Goal: Information Seeking & Learning: Learn about a topic

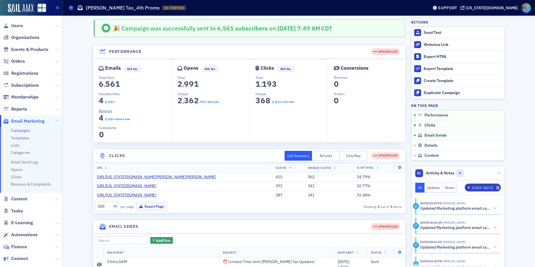
scroll to position [8, 0]
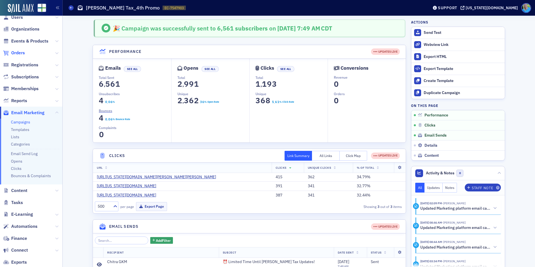
click at [13, 55] on span "Orders" at bounding box center [18, 53] width 14 height 6
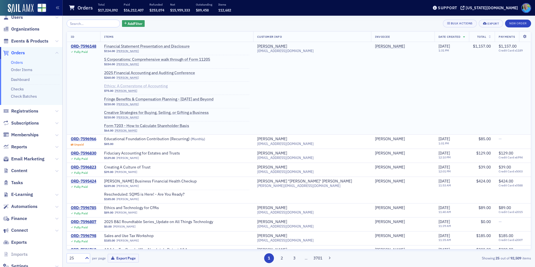
click at [165, 86] on span "Ethics: A Cornerstone of Accounting" at bounding box center [139, 86] width 70 height 5
click at [24, 44] on span "Events & Products" at bounding box center [31, 41] width 62 height 12
drag, startPoint x: 24, startPoint y: 39, endPoint x: 31, endPoint y: 39, distance: 7.0
click at [24, 39] on span "Events & Products" at bounding box center [29, 41] width 37 height 6
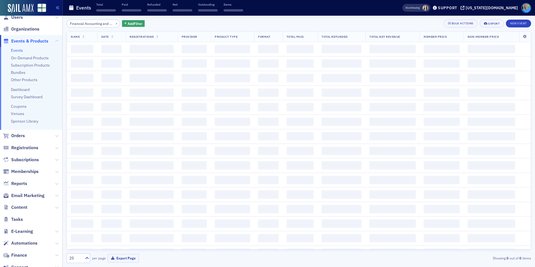
scroll to position [0, 33]
click at [114, 23] on button "×" at bounding box center [116, 23] width 5 height 5
click at [107, 23] on input "search" at bounding box center [93, 24] width 53 height 8
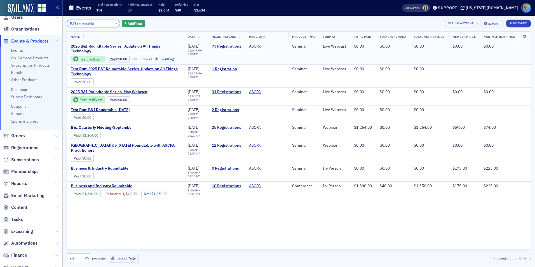
type input "B&I roundtable"
click at [155, 48] on span "2025 B&I Roundtable Series_Update on All Things Technology" at bounding box center [125, 49] width 109 height 10
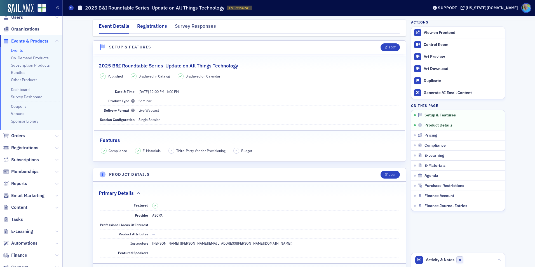
click at [144, 29] on div "Registrations" at bounding box center [152, 27] width 30 height 10
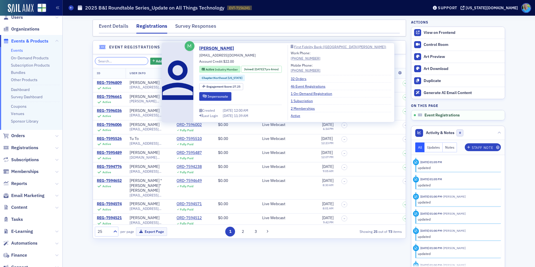
click at [115, 61] on input "search" at bounding box center [121, 61] width 53 height 8
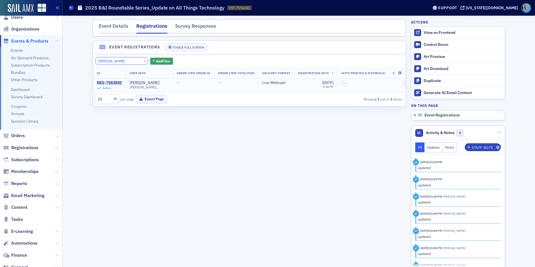
type input "[PERSON_NAME]"
click at [119, 81] on div "REG-7583830" at bounding box center [109, 82] width 25 height 5
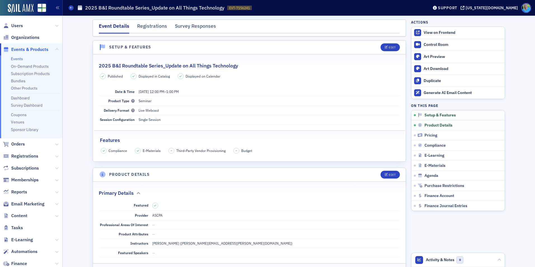
scroll to position [8, 0]
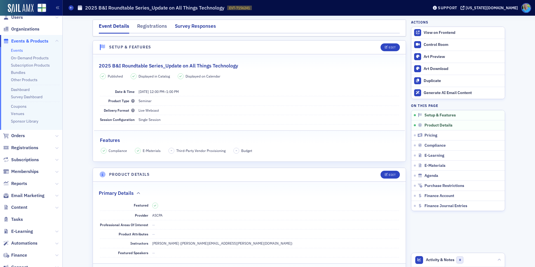
click at [185, 27] on div "Survey Responses" at bounding box center [195, 27] width 41 height 10
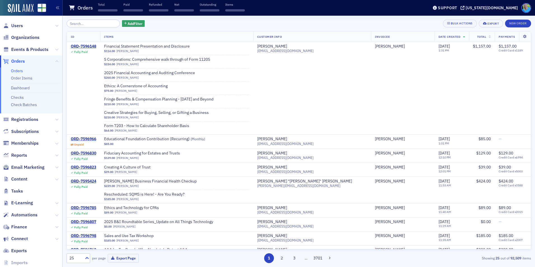
scroll to position [8, 0]
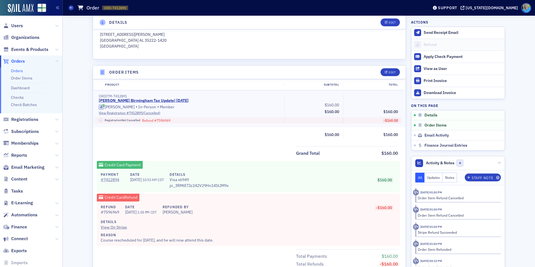
scroll to position [168, 0]
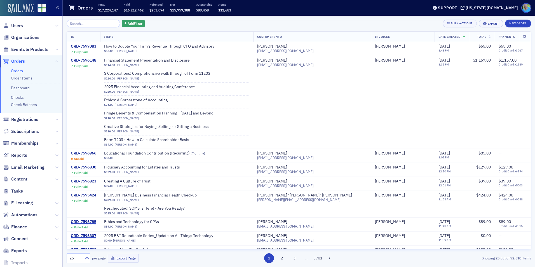
click at [16, 10] on img at bounding box center [21, 8] width 26 height 9
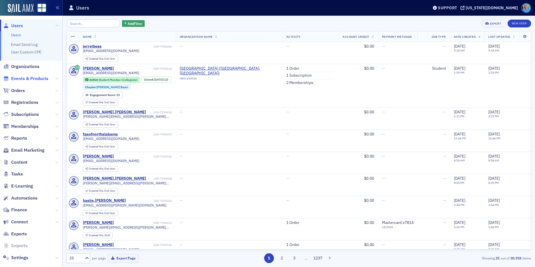
click at [21, 76] on span "Events & Products" at bounding box center [29, 79] width 37 height 6
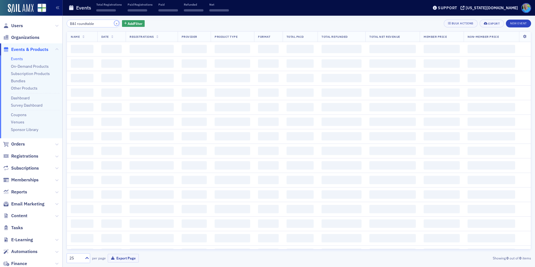
click at [114, 23] on button "×" at bounding box center [116, 23] width 5 height 5
click at [107, 23] on input "search" at bounding box center [93, 24] width 53 height 8
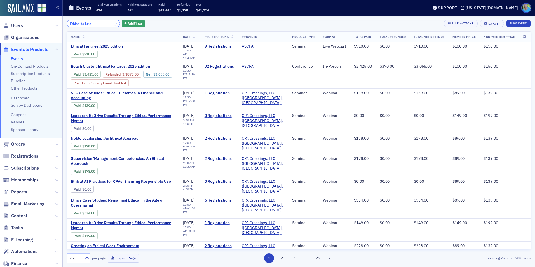
type input "Ethical failure"
click at [114, 24] on button "×" at bounding box center [116, 23] width 5 height 5
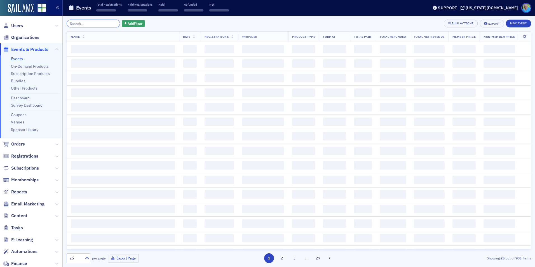
click at [103, 25] on input "search" at bounding box center [93, 24] width 53 height 8
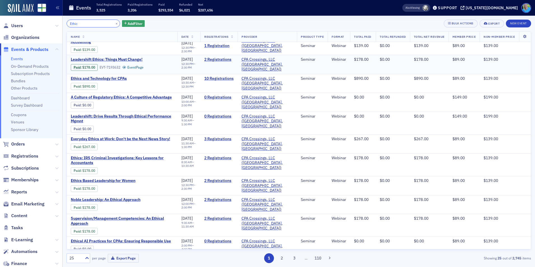
scroll to position [56, 0]
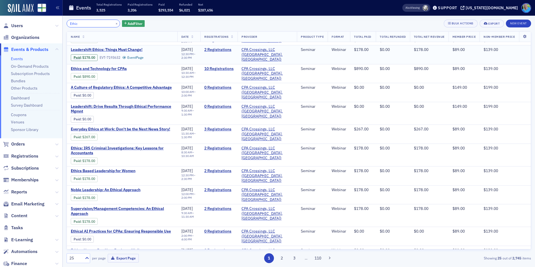
type input "Ethic"
click at [19, 145] on span "Orders" at bounding box center [18, 144] width 14 height 6
